Goal: Check status: Check status

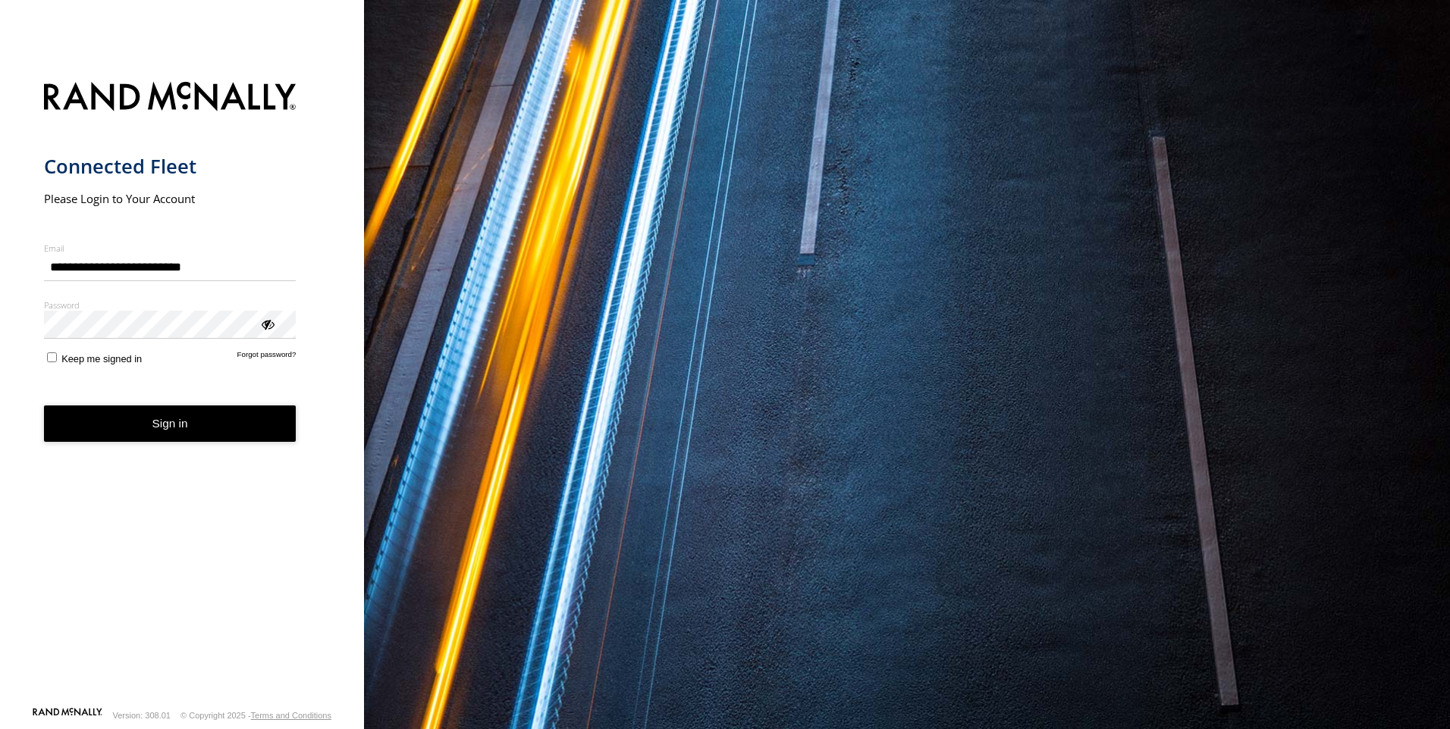
click at [232, 438] on button "Sign in" at bounding box center [170, 424] width 252 height 37
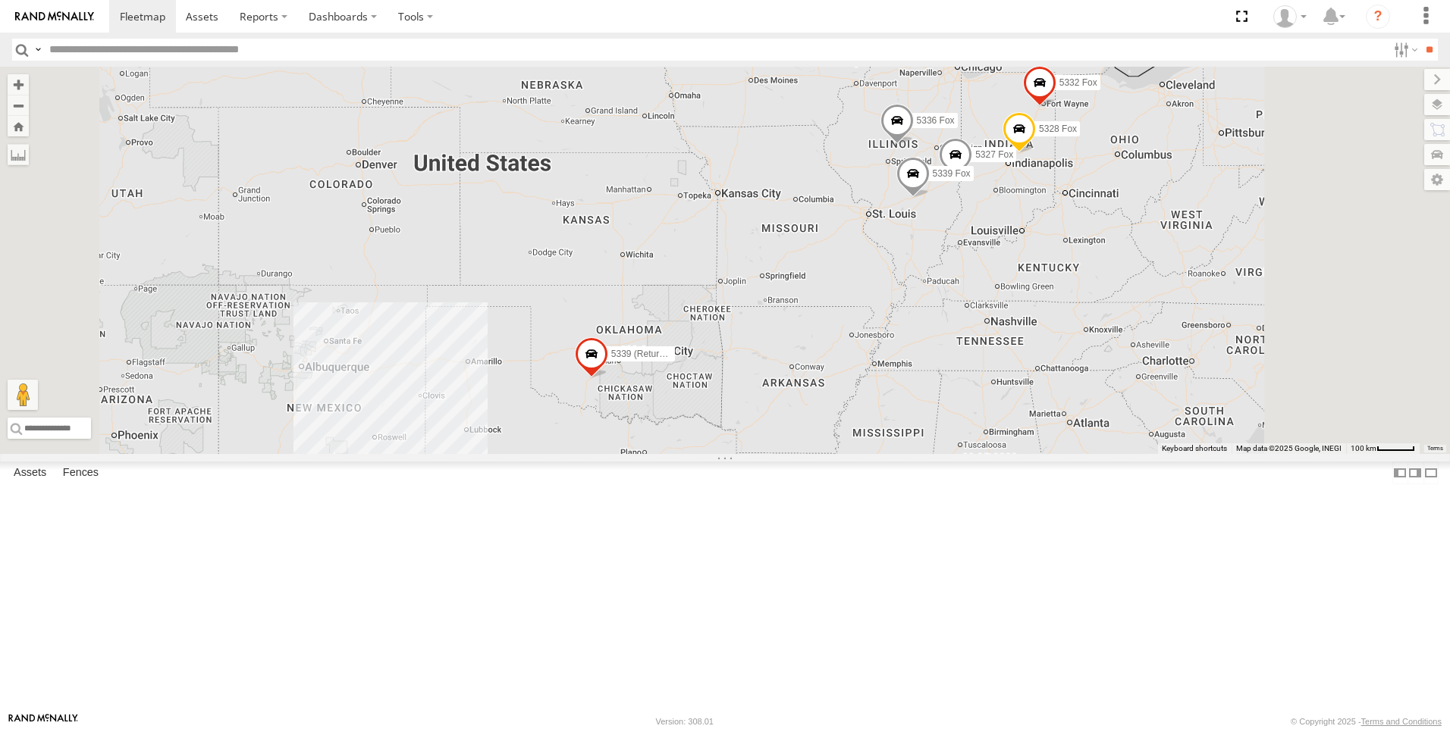
click at [0, 0] on div "5325 Fox" at bounding box center [0, 0] width 0 height 0
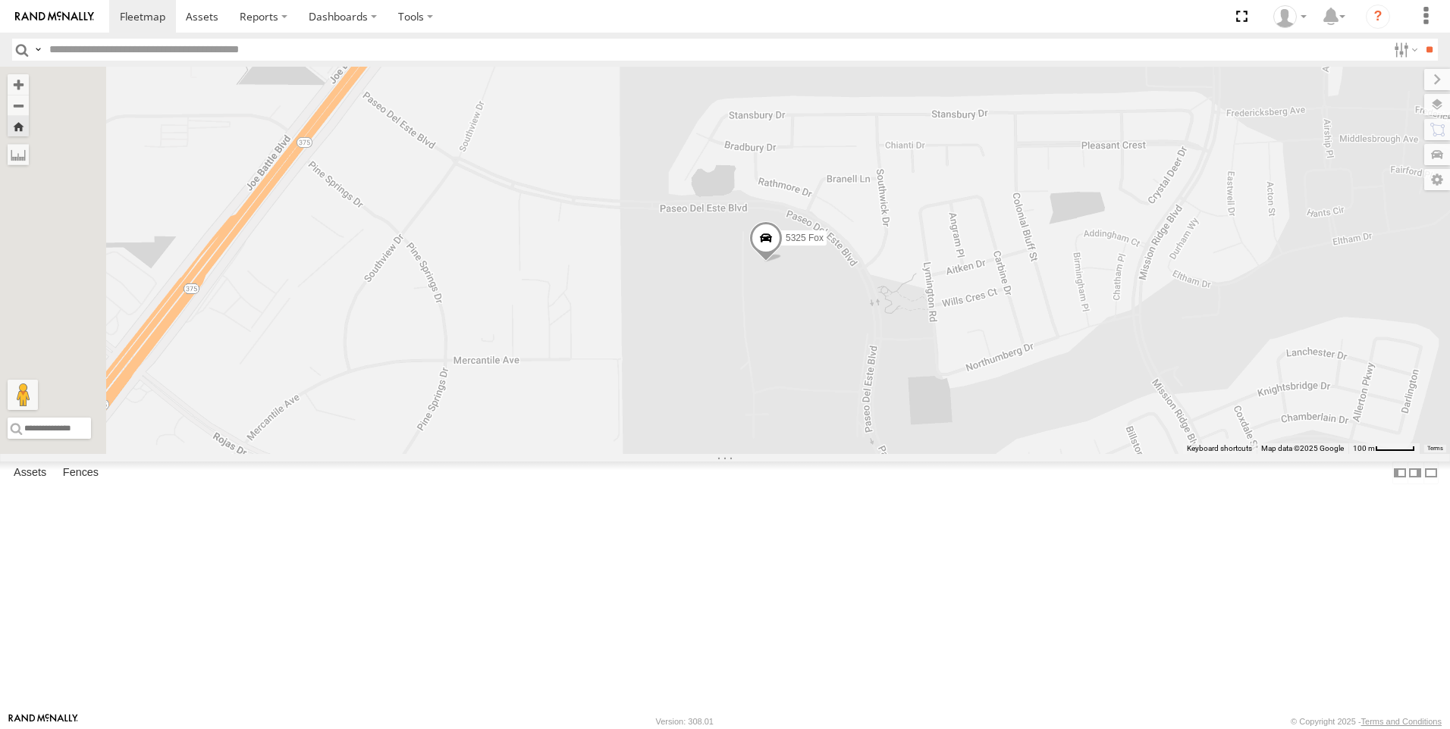
drag, startPoint x: 951, startPoint y: 498, endPoint x: 972, endPoint y: 455, distance: 48.1
click at [972, 454] on div "5325 Fox" at bounding box center [725, 260] width 1450 height 387
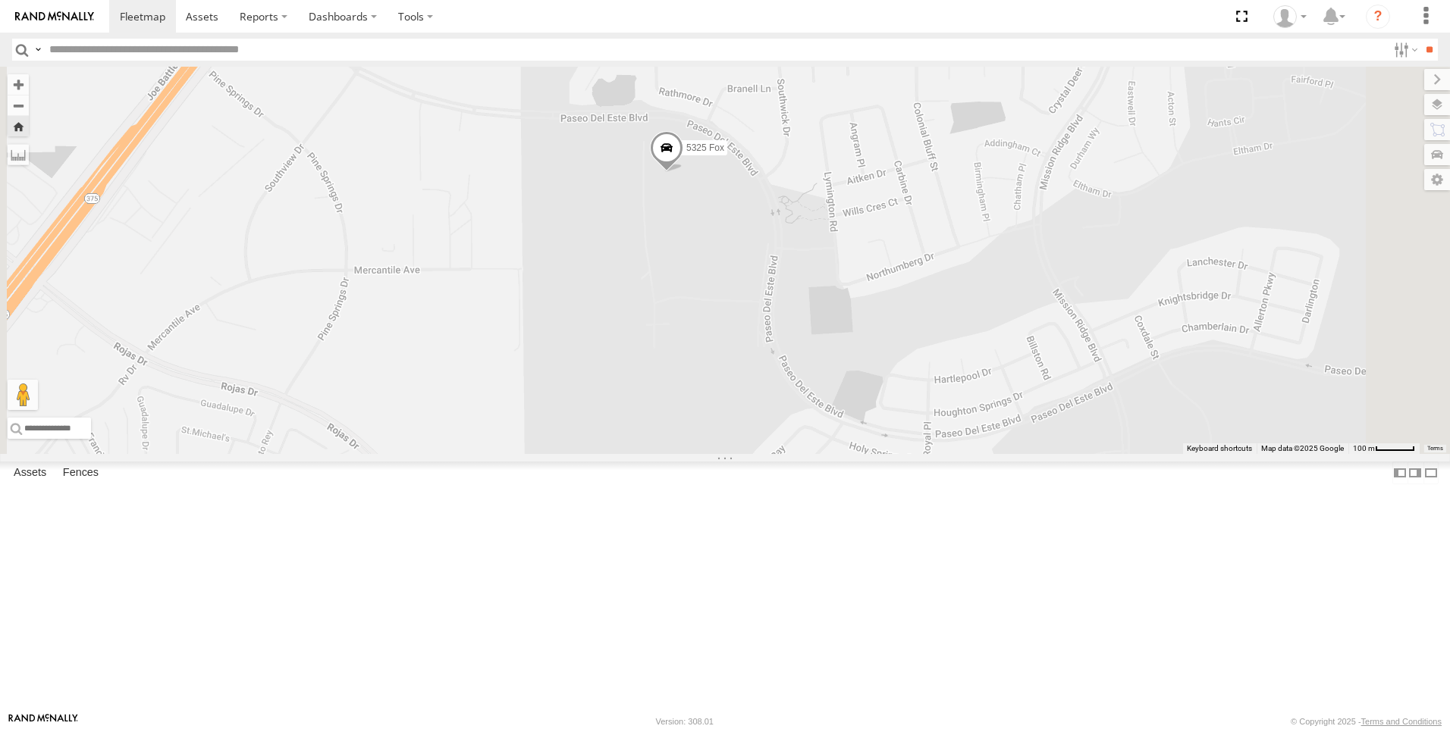
drag, startPoint x: 984, startPoint y: 425, endPoint x: 886, endPoint y: 334, distance: 134.1
click at [886, 334] on div "5325 Fox" at bounding box center [725, 260] width 1450 height 387
click at [1387, 50] on label at bounding box center [1403, 50] width 33 height 22
click at [1387, 58] on label at bounding box center [1403, 50] width 33 height 22
click at [1439, 108] on label at bounding box center [1421, 104] width 55 height 21
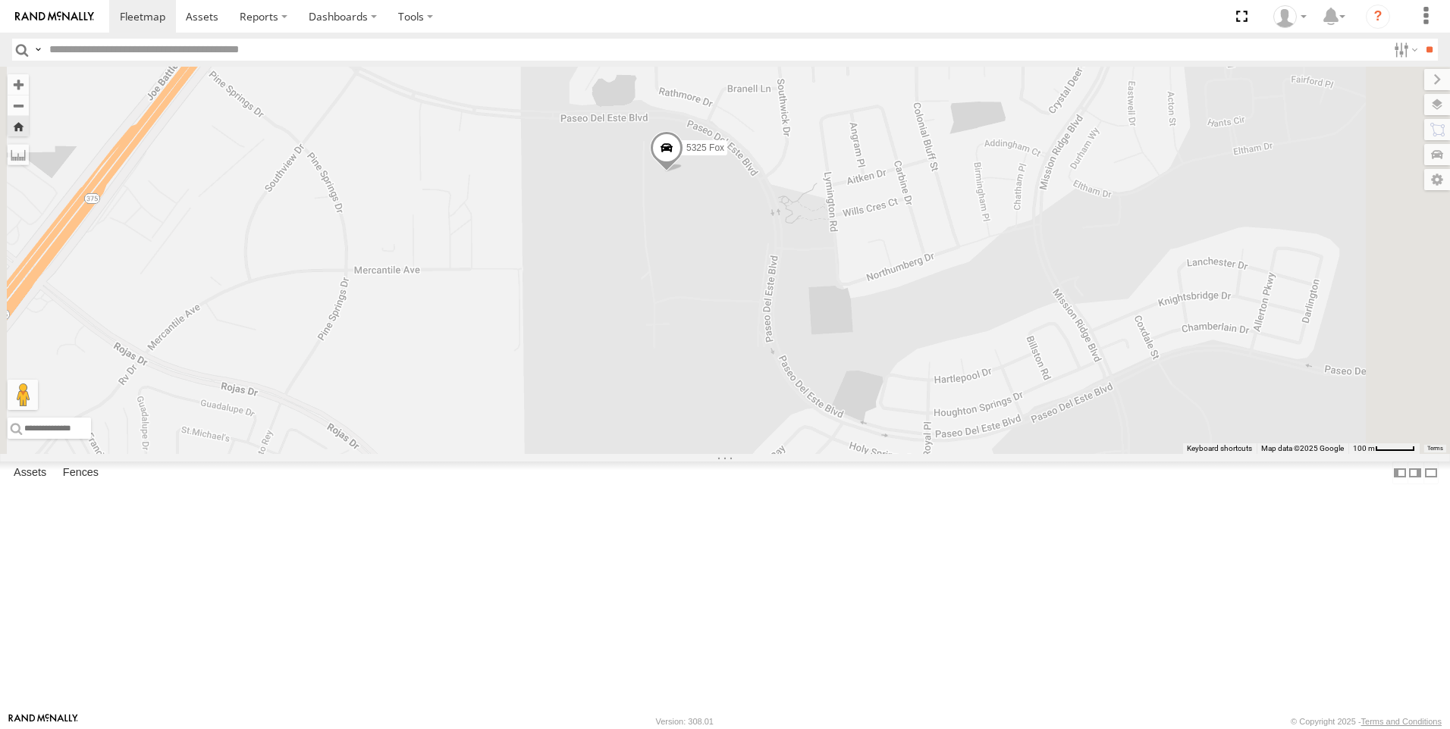
click at [0, 0] on span "Basemaps" at bounding box center [0, 0] width 0 height 0
click at [0, 0] on span "Satellite" at bounding box center [0, 0] width 0 height 0
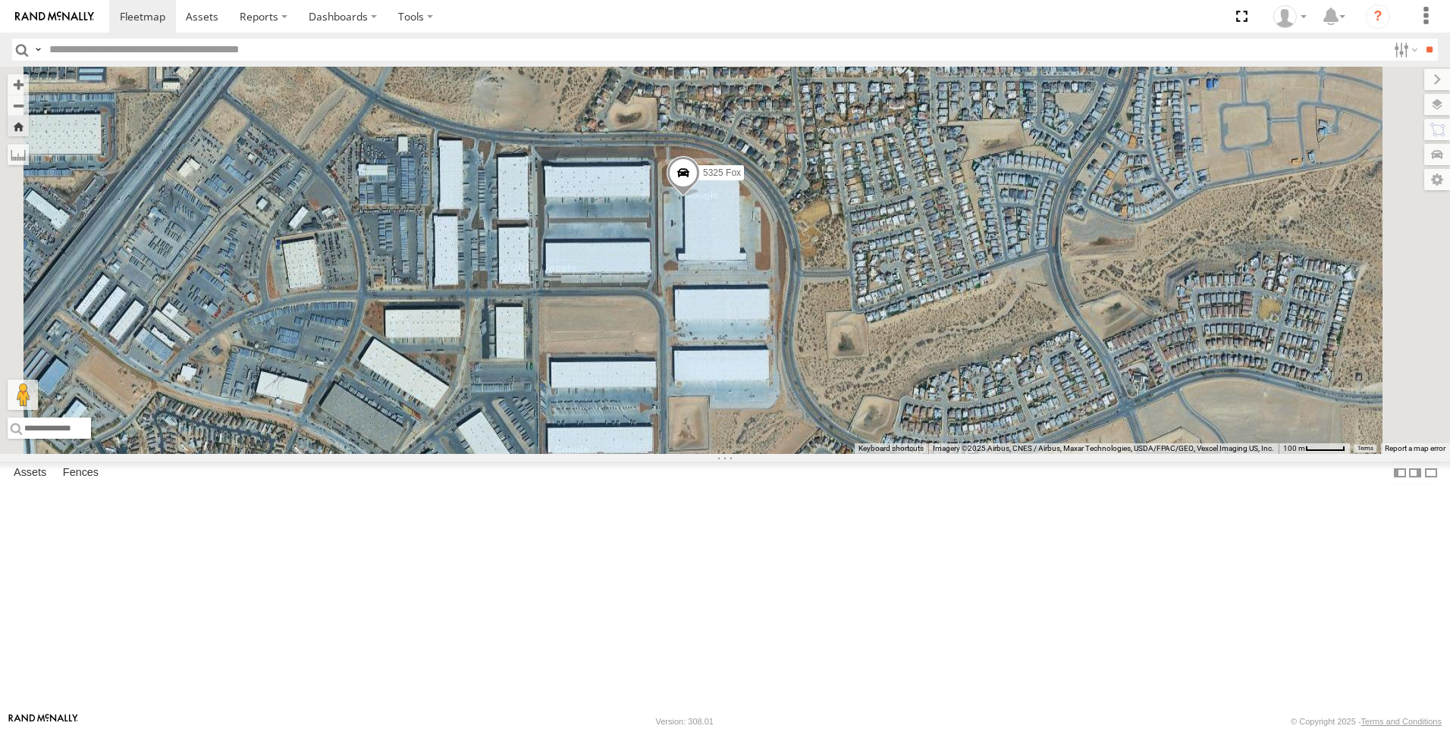
drag, startPoint x: 955, startPoint y: 311, endPoint x: 972, endPoint y: 337, distance: 31.8
click at [972, 337] on div "5325 Fox" at bounding box center [725, 260] width 1450 height 387
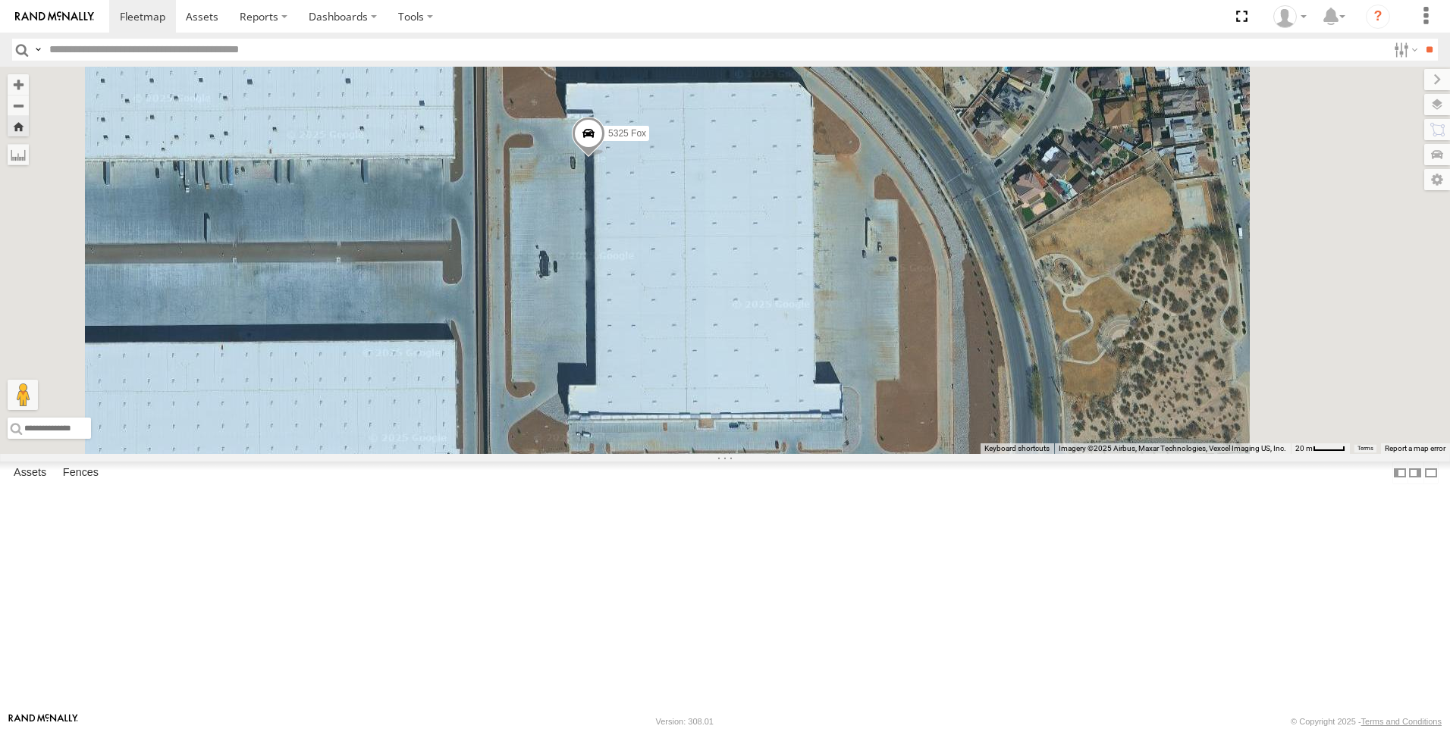
drag, startPoint x: 798, startPoint y: 335, endPoint x: 769, endPoint y: 351, distance: 33.6
click at [770, 351] on div "5325 Fox" at bounding box center [725, 260] width 1450 height 387
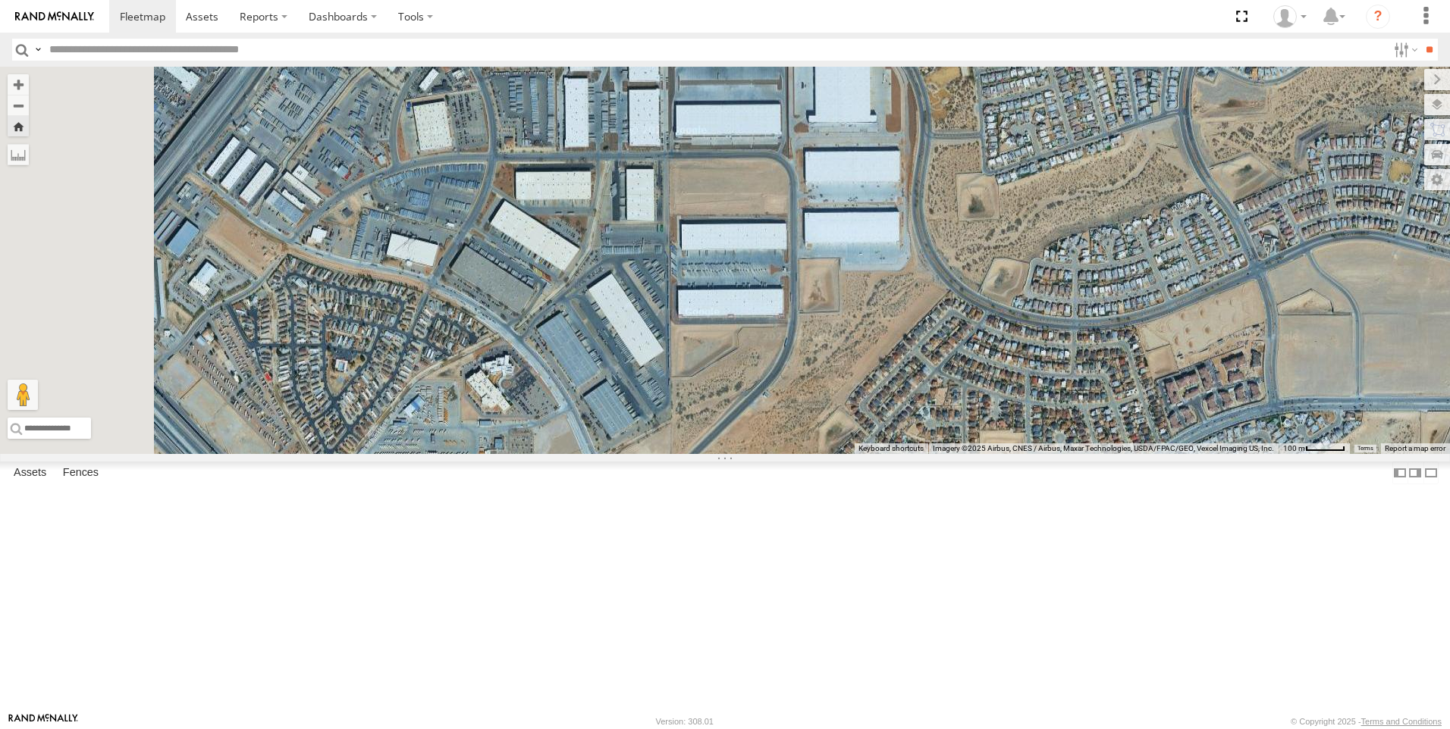
drag, startPoint x: 842, startPoint y: 466, endPoint x: 909, endPoint y: 312, distance: 168.1
click at [909, 312] on div "5325 Fox" at bounding box center [725, 260] width 1450 height 387
